Goal: Transaction & Acquisition: Purchase product/service

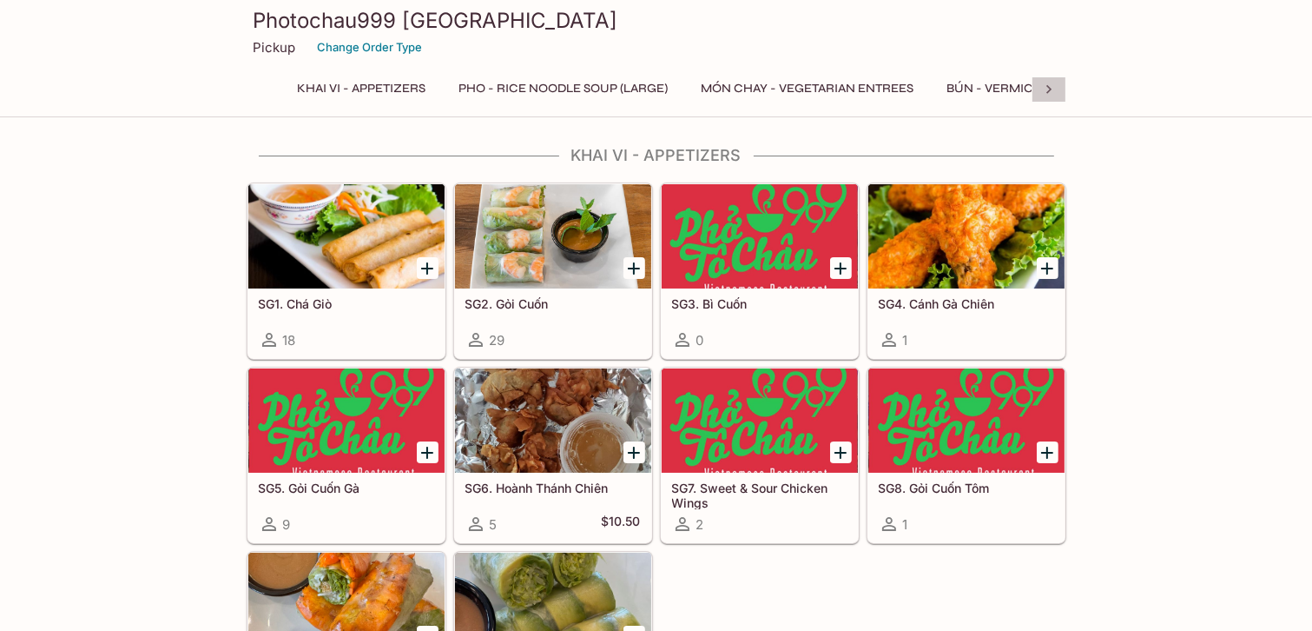
click at [1052, 84] on icon at bounding box center [1048, 89] width 17 height 17
click at [262, 89] on icon at bounding box center [263, 89] width 5 height 9
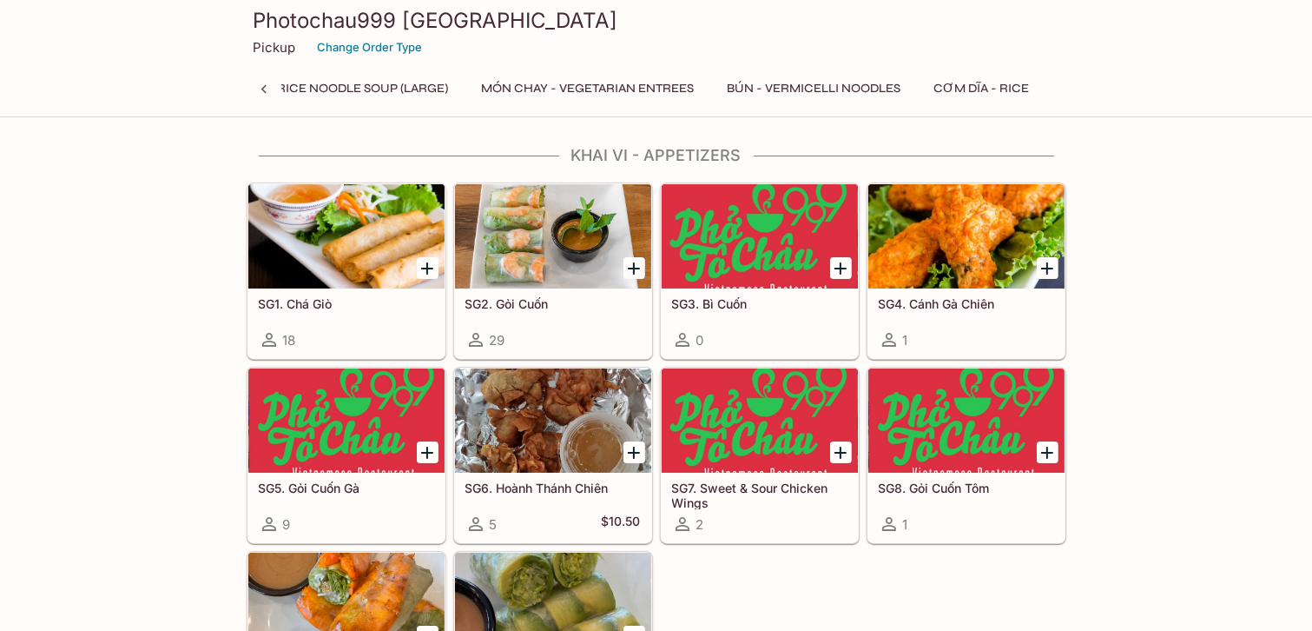
scroll to position [0, 149]
click at [398, 85] on button "Pho - Rice Noodle Soup (Large)" at bounding box center [414, 88] width 228 height 24
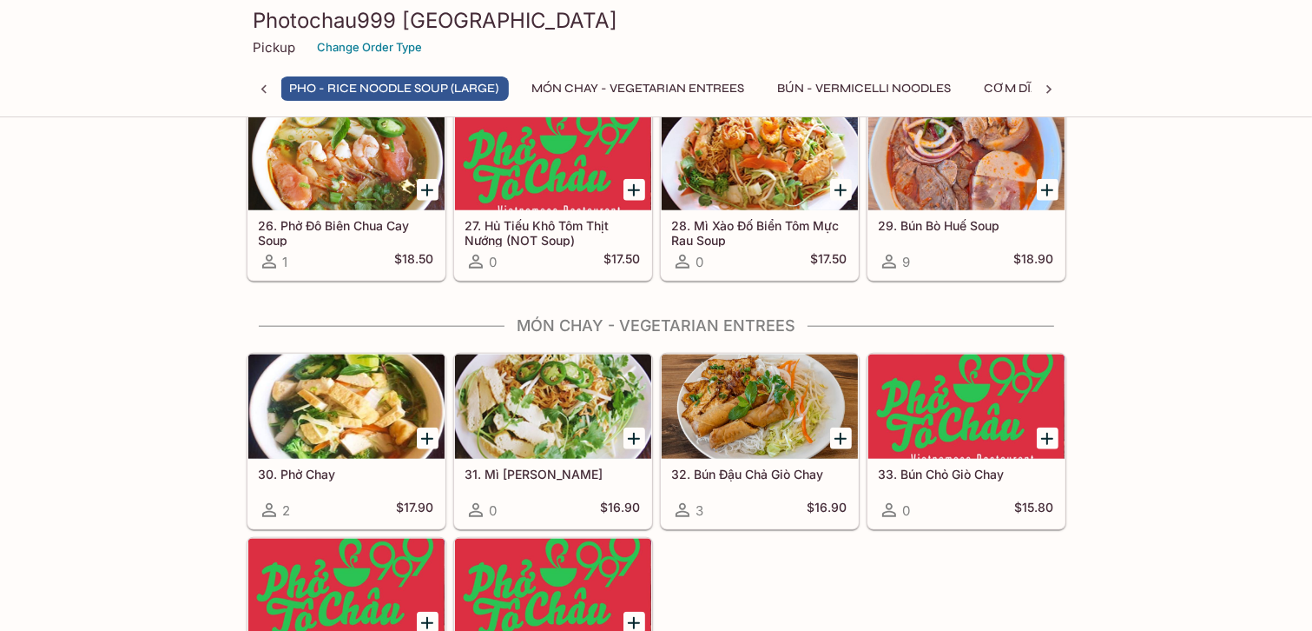
scroll to position [1942, 0]
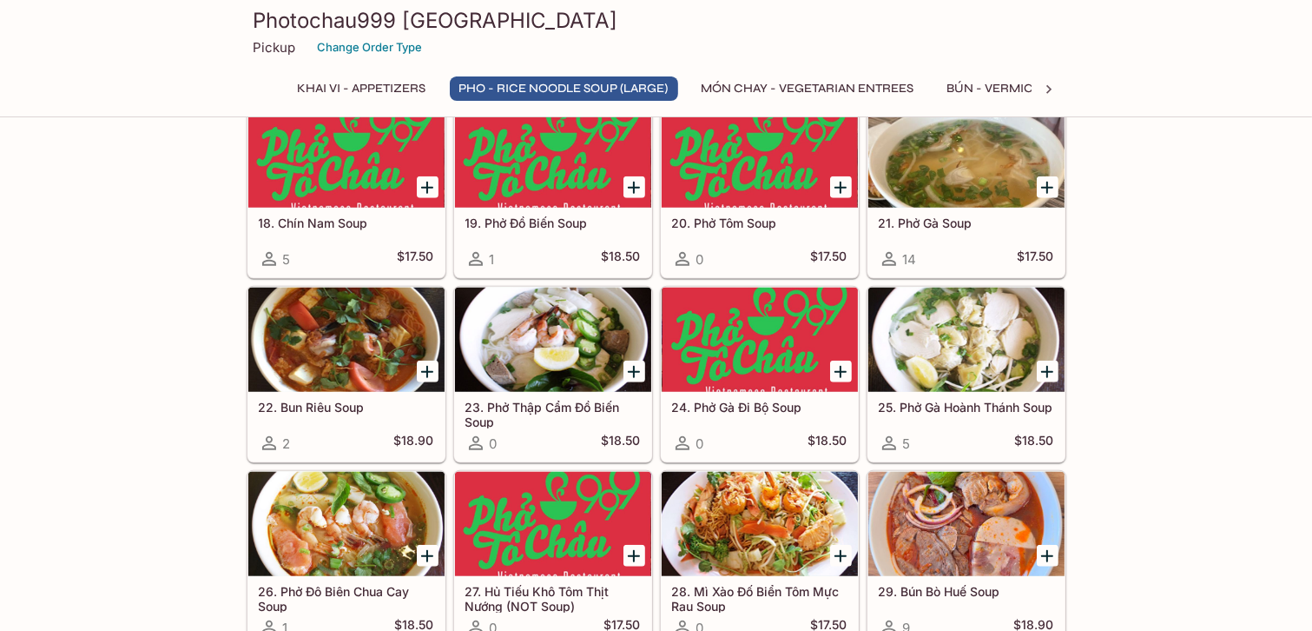
scroll to position [1453, 0]
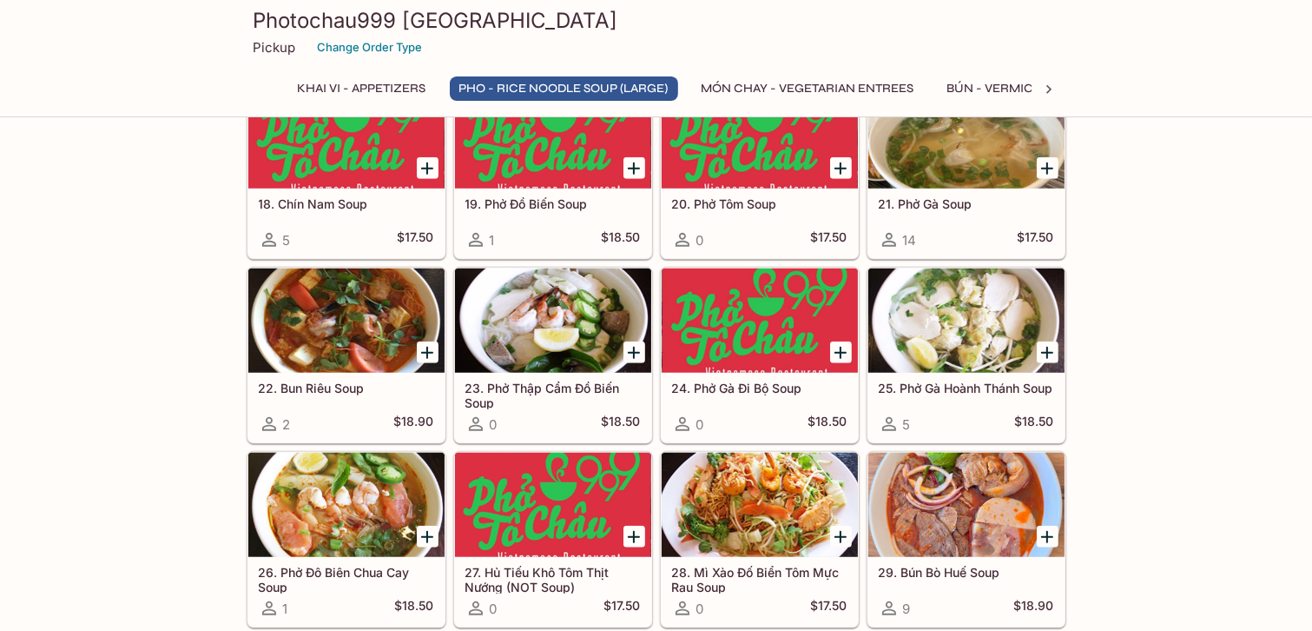
click at [348, 314] on div at bounding box center [346, 320] width 196 height 104
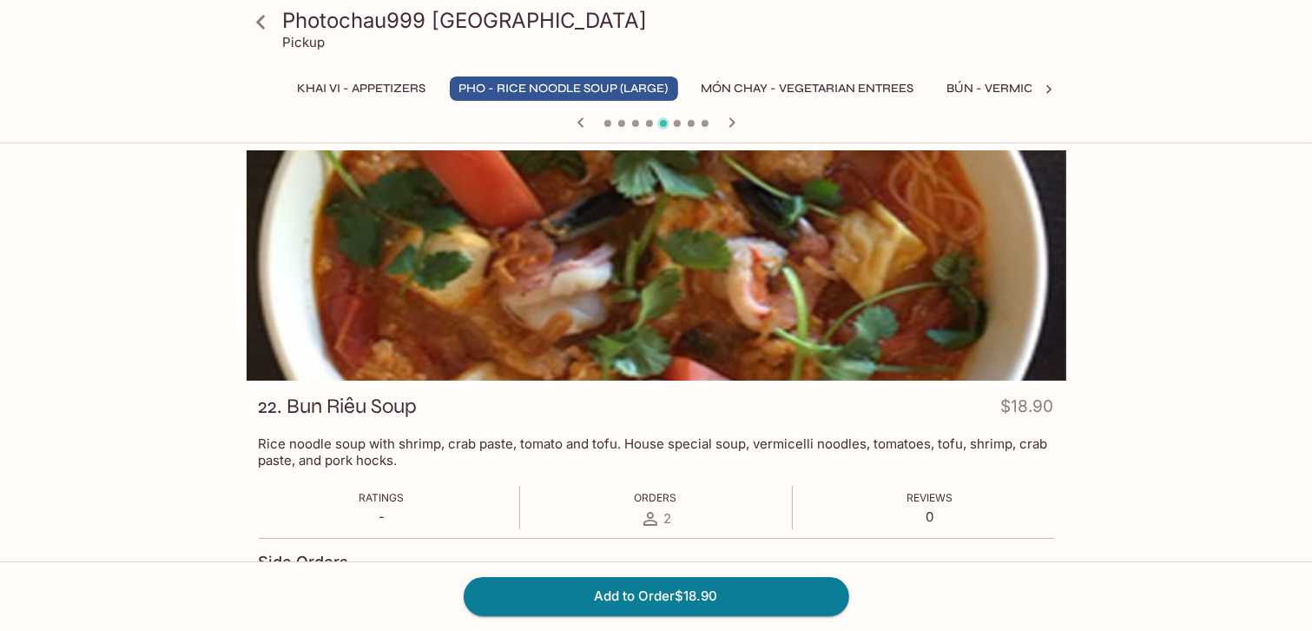
scroll to position [629, 0]
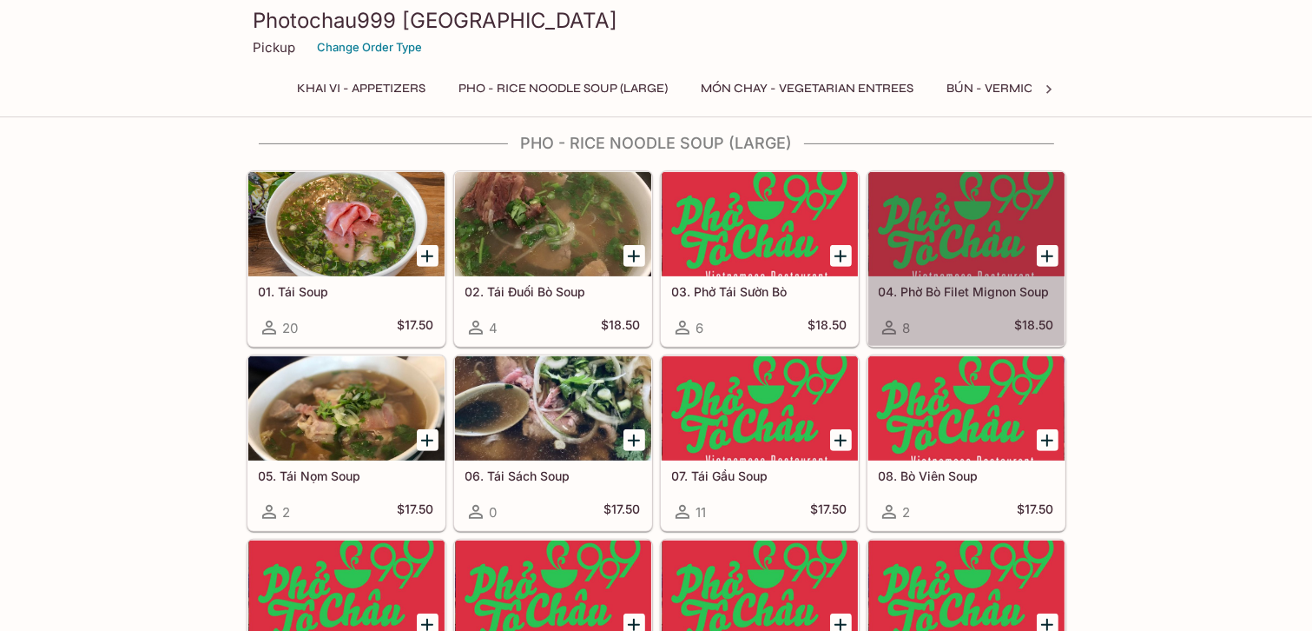
click at [961, 227] on div at bounding box center [966, 224] width 196 height 104
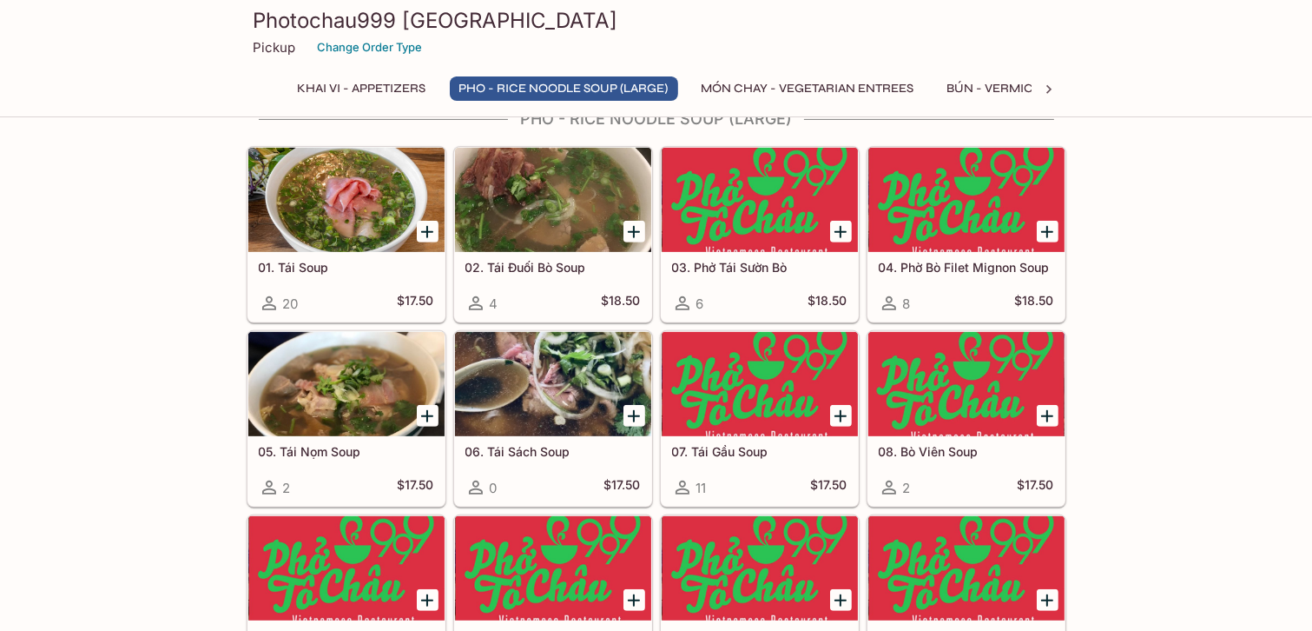
scroll to position [666, 0]
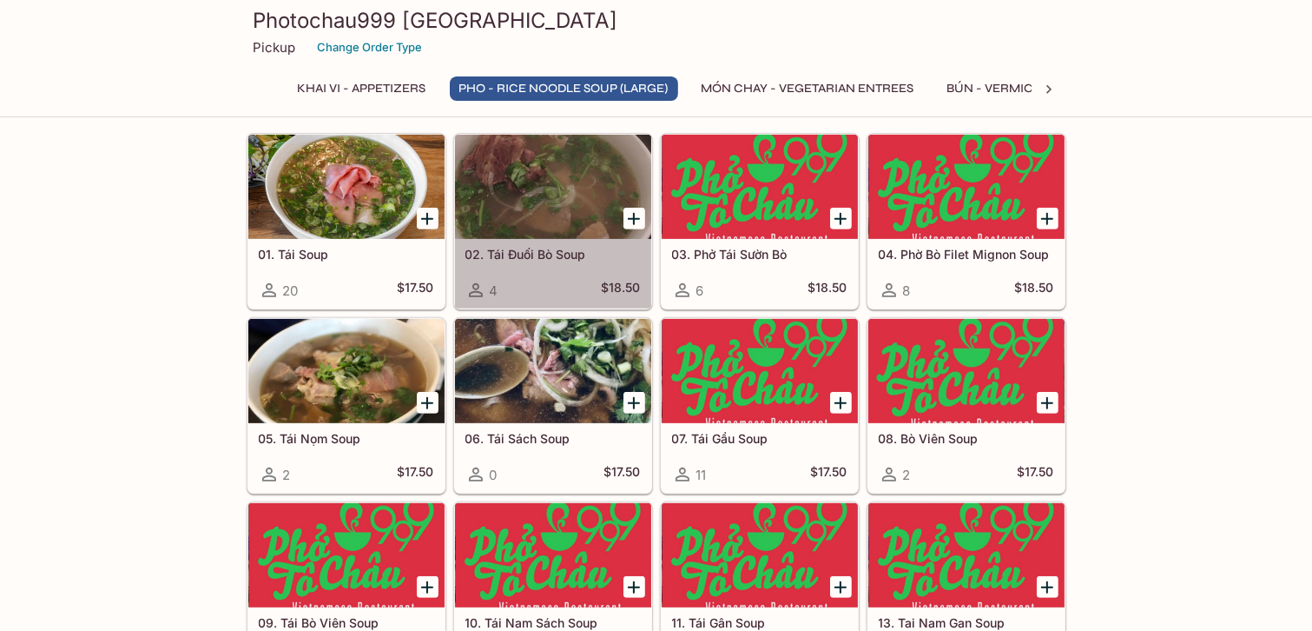
click at [557, 219] on div at bounding box center [553, 187] width 196 height 104
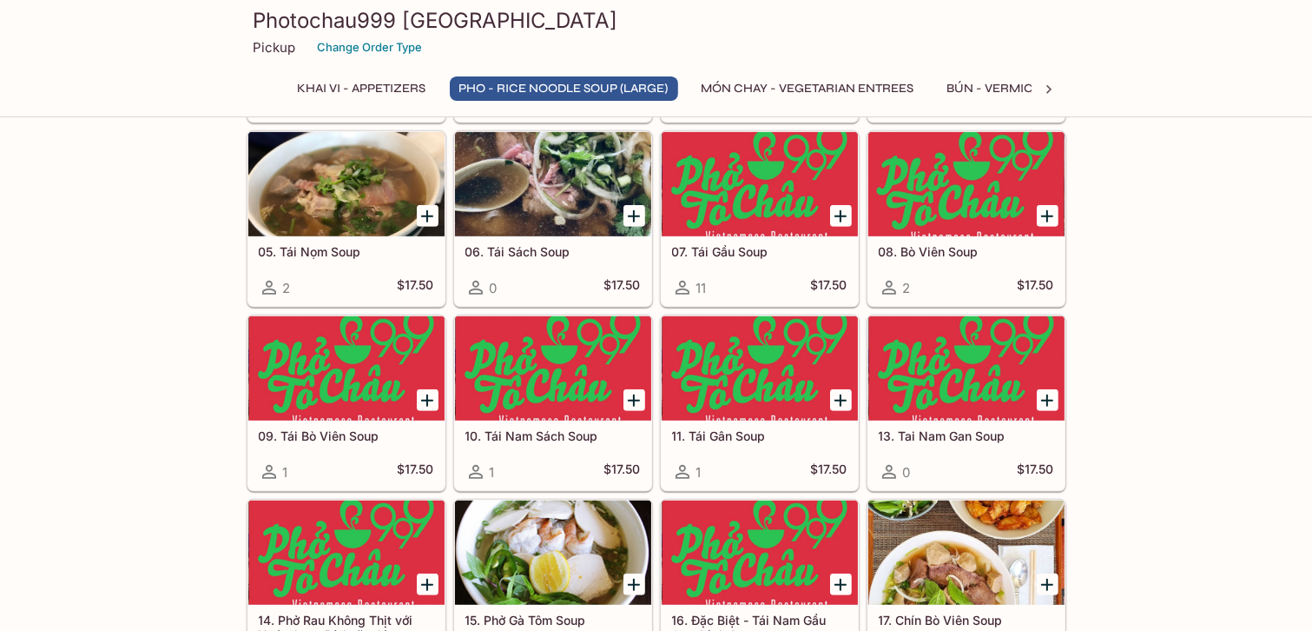
scroll to position [860, 0]
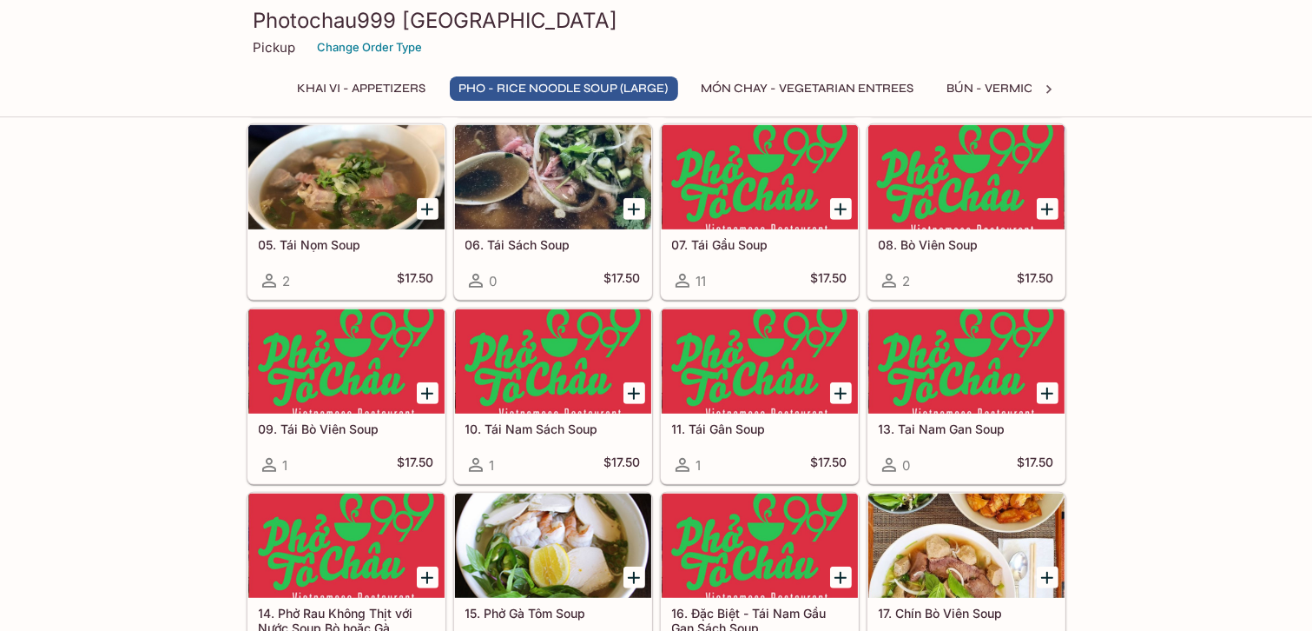
click at [961, 173] on div at bounding box center [966, 177] width 196 height 104
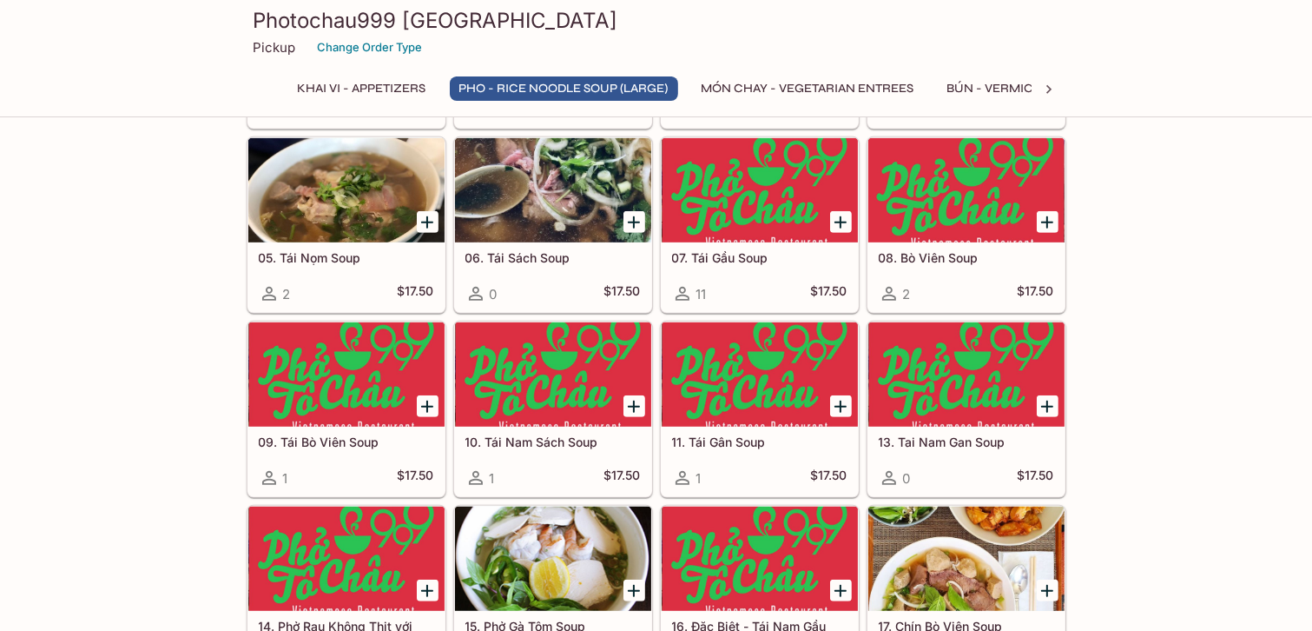
scroll to position [872, 0]
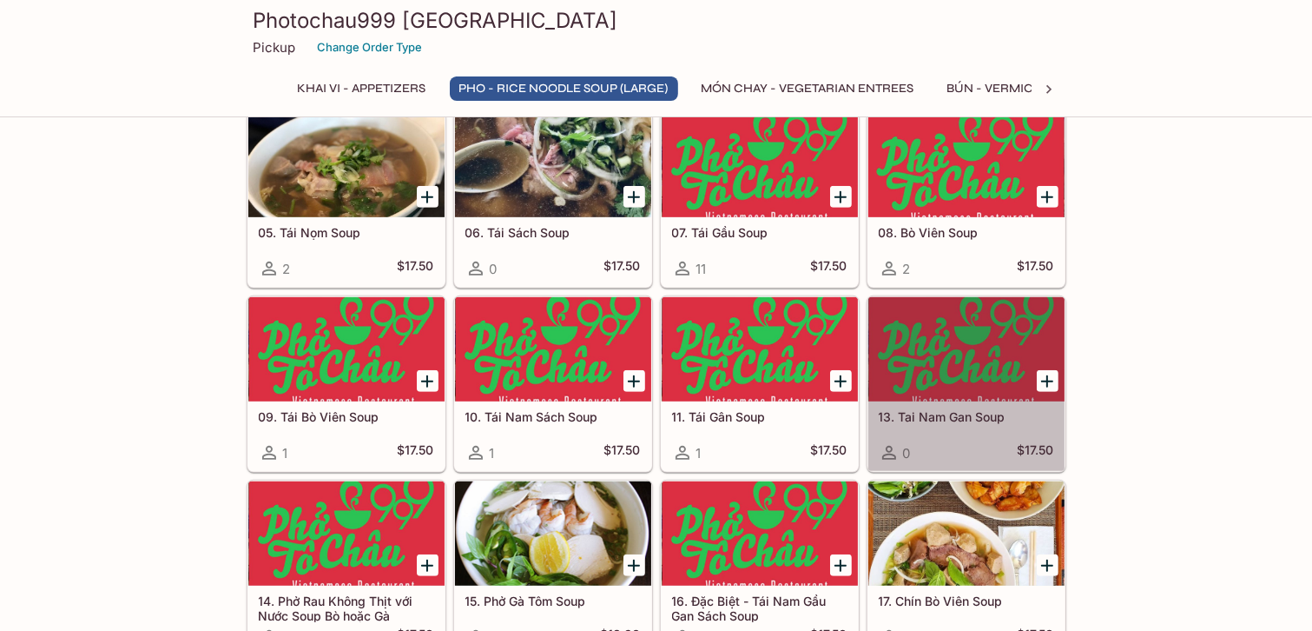
click at [964, 359] on div at bounding box center [966, 349] width 196 height 104
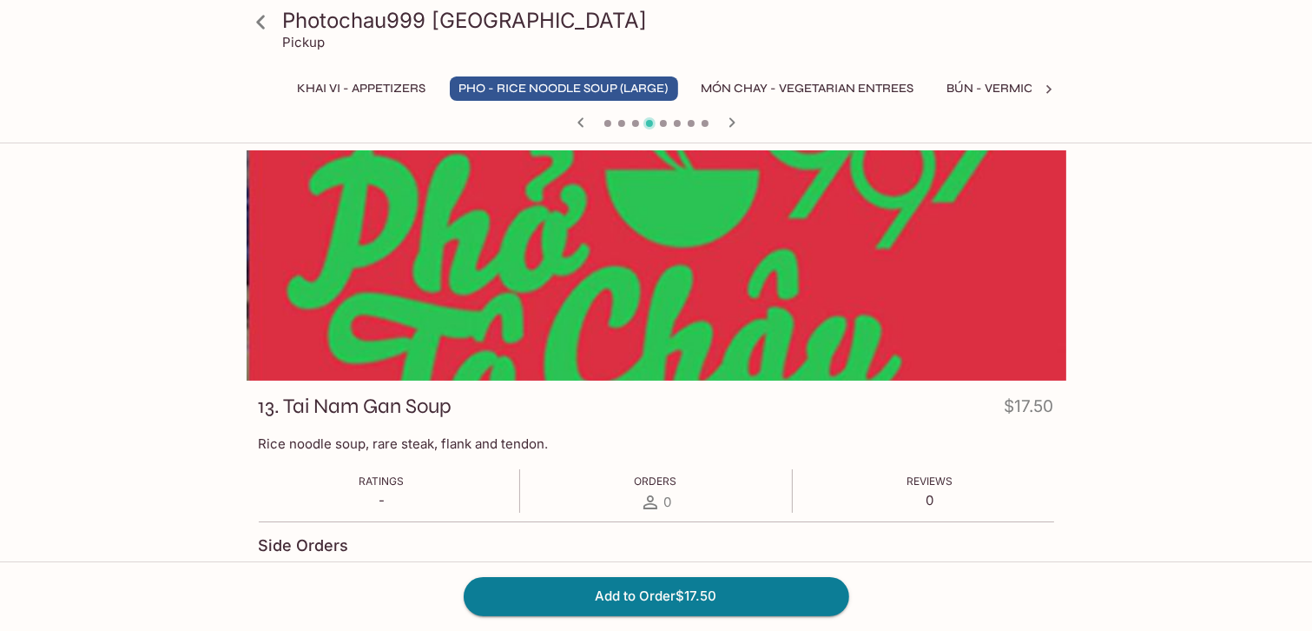
scroll to position [629, 0]
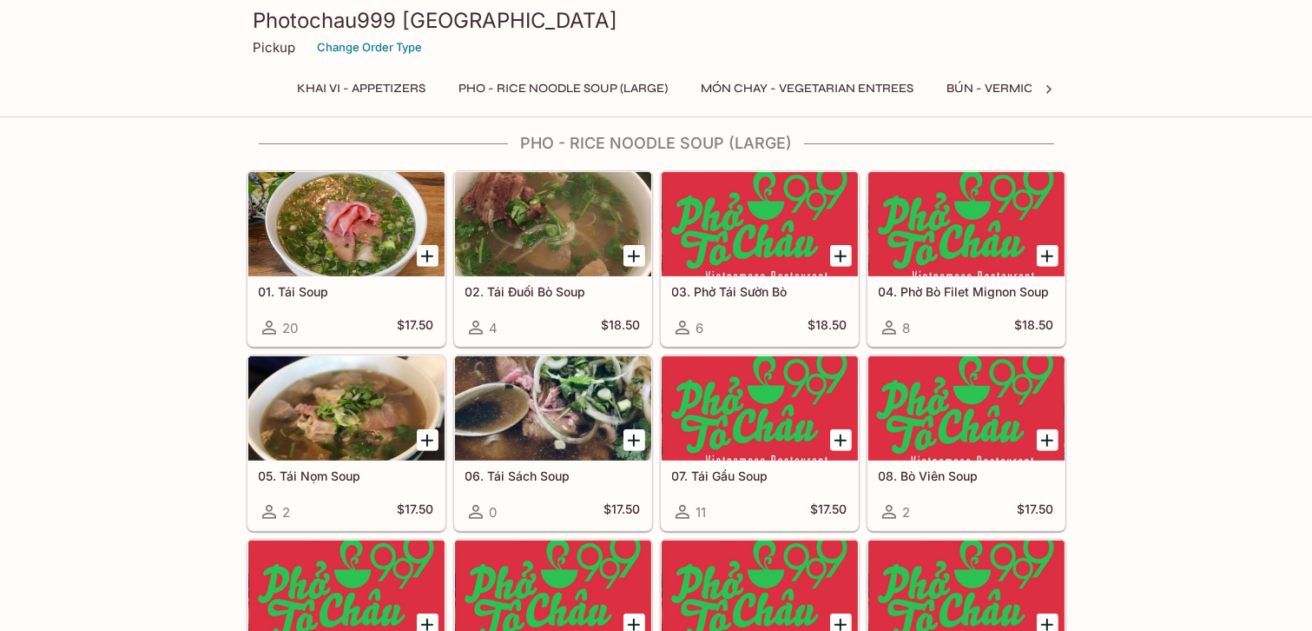
click at [714, 411] on div at bounding box center [760, 408] width 196 height 104
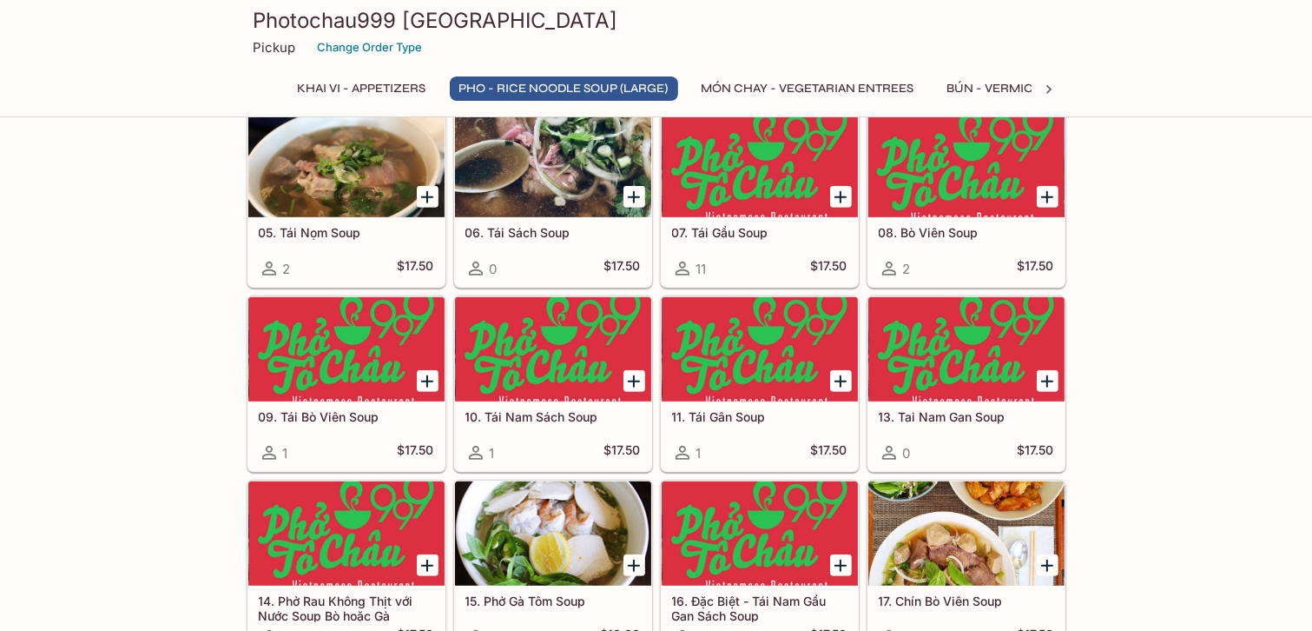
scroll to position [911, 0]
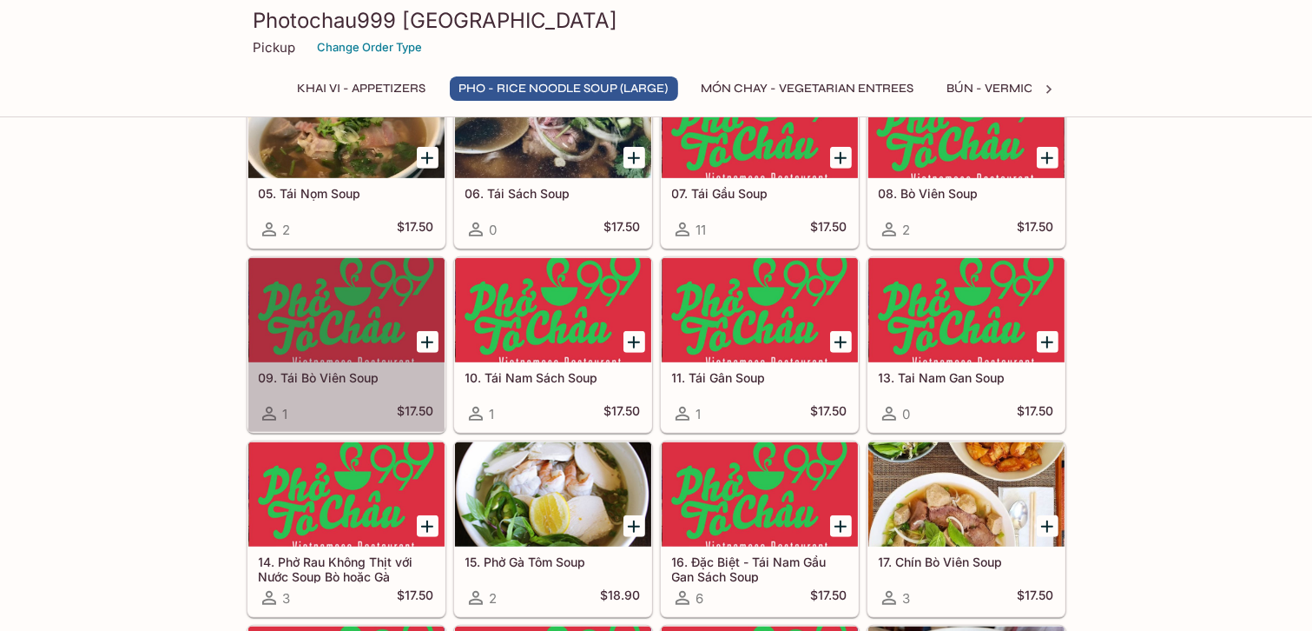
click at [290, 317] on div at bounding box center [346, 310] width 196 height 104
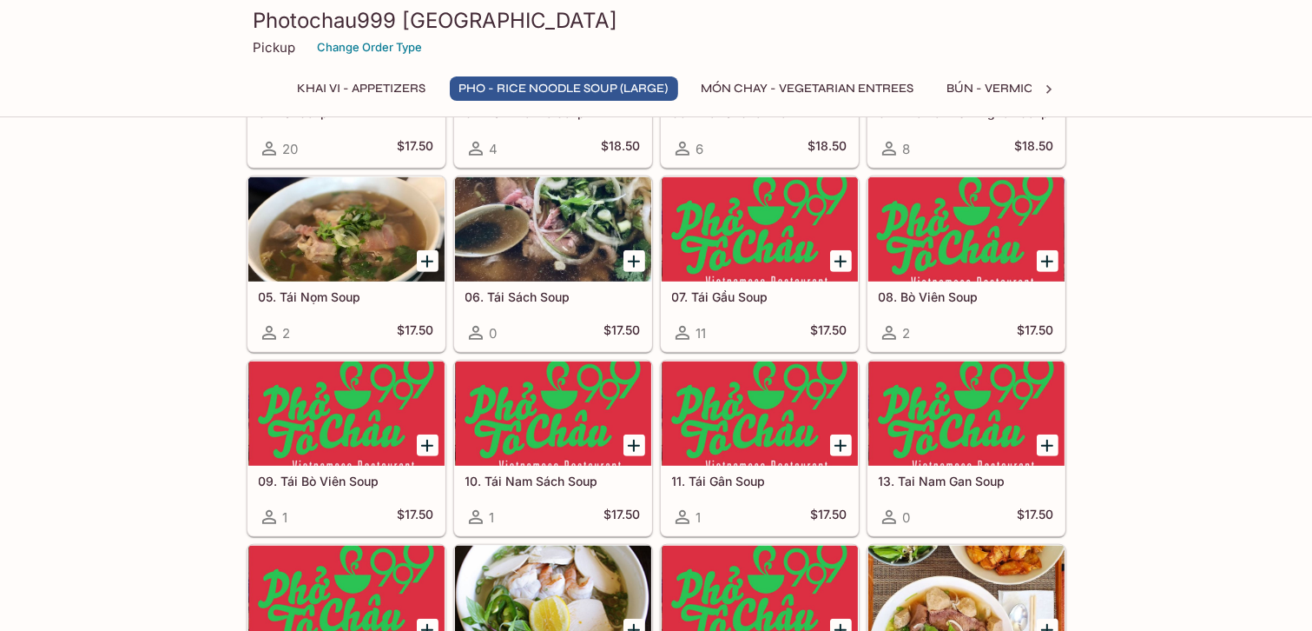
scroll to position [815, 0]
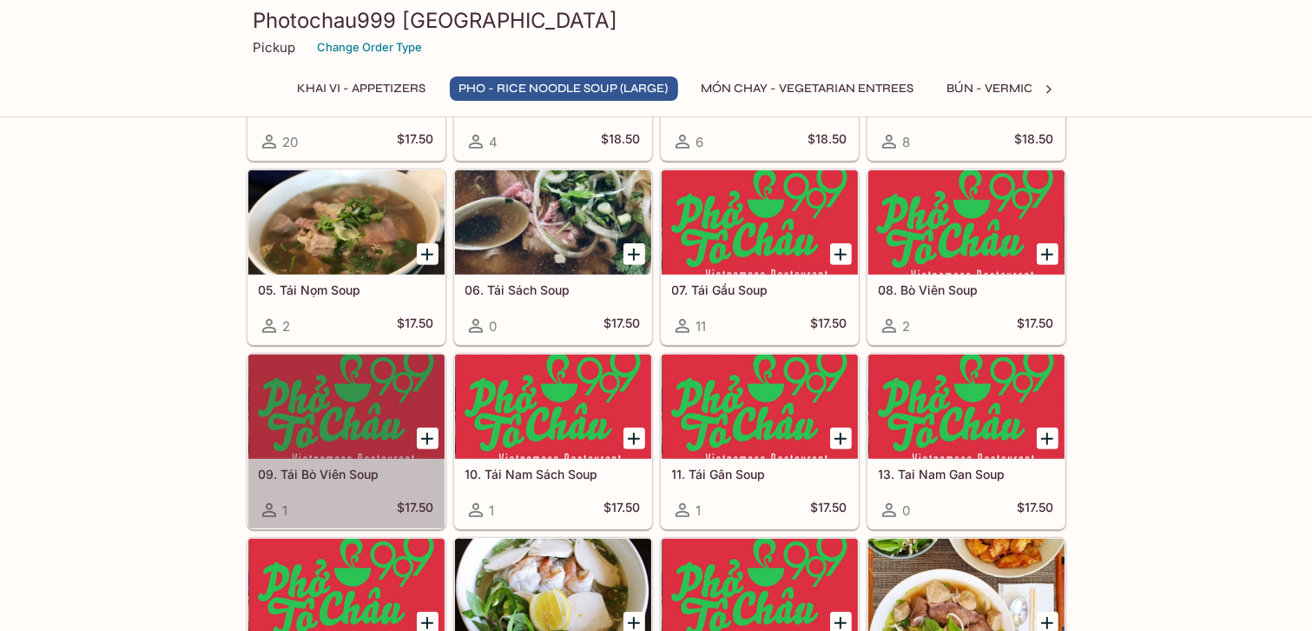
click at [336, 419] on div at bounding box center [346, 406] width 196 height 104
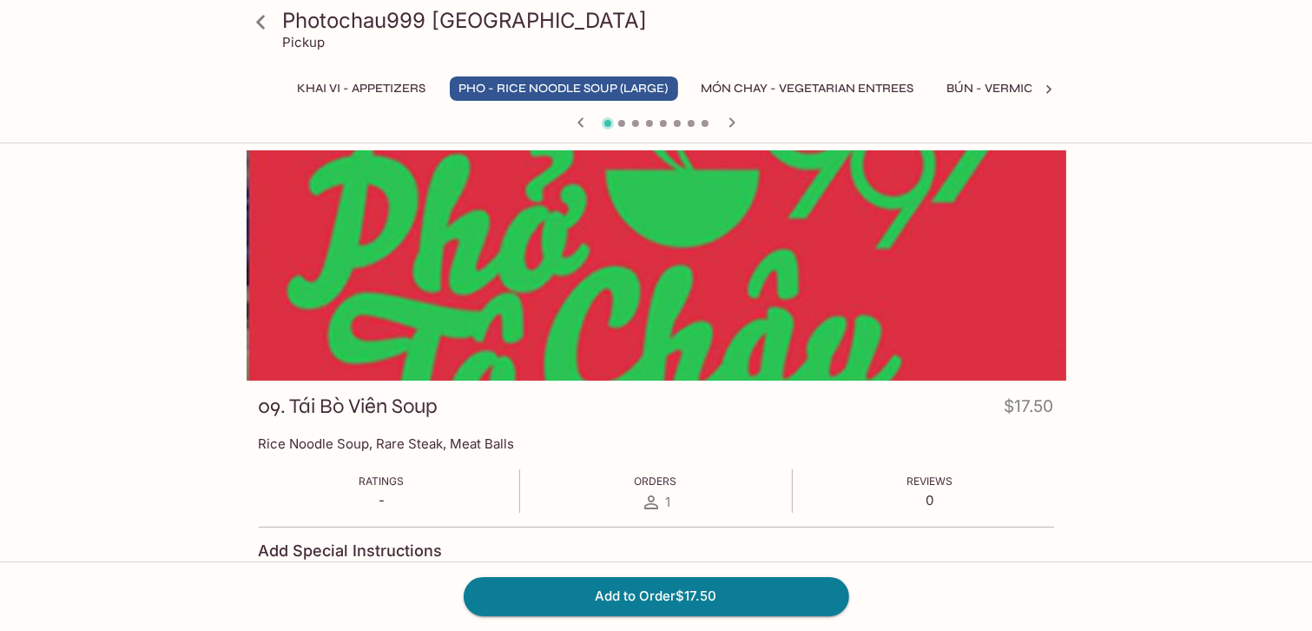
scroll to position [629, 0]
